Goal: Task Accomplishment & Management: Manage account settings

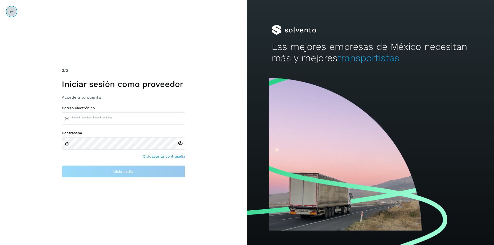
click at [10, 12] on icon at bounding box center [12, 12] width 4 height 4
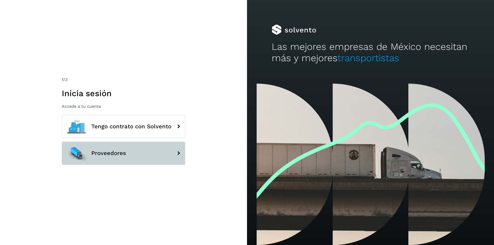
click at [137, 153] on button "Proveedores" at bounding box center [124, 153] width 124 height 23
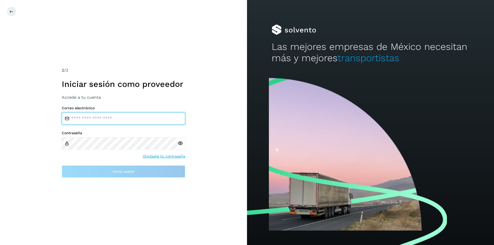
click at [137, 113] on input "email" at bounding box center [124, 119] width 124 height 12
click at [125, 119] on input "email" at bounding box center [124, 119] width 124 height 12
type input "*"
type input "**********"
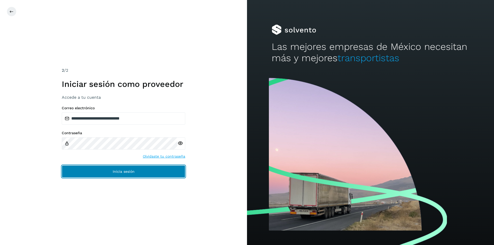
click at [114, 175] on button "Inicia sesión" at bounding box center [124, 172] width 124 height 12
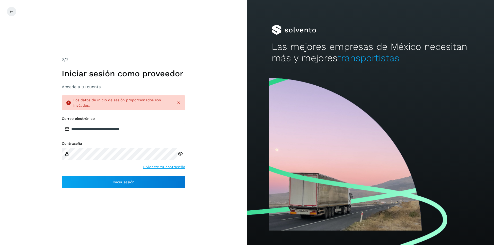
click at [150, 166] on link "Olvidaste tu contraseña" at bounding box center [164, 167] width 42 height 5
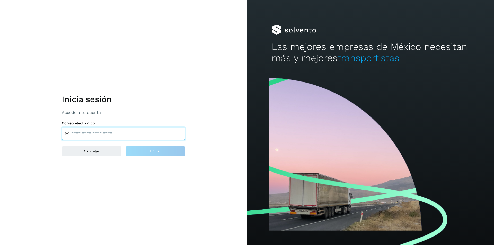
click at [108, 137] on input "email" at bounding box center [124, 134] width 124 height 12
type input "**********"
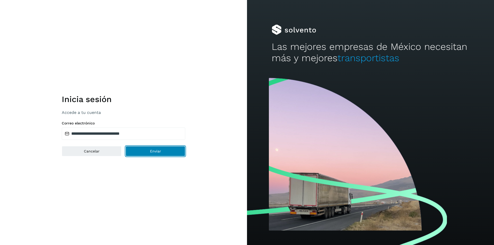
click at [148, 152] on button "Enviar" at bounding box center [156, 151] width 60 height 10
